Goal: Navigation & Orientation: Go to known website

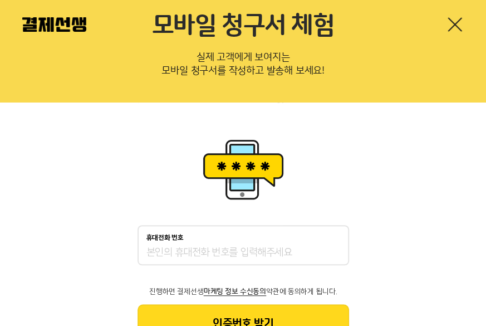
click at [447, 27] on link at bounding box center [455, 25] width 18 height 18
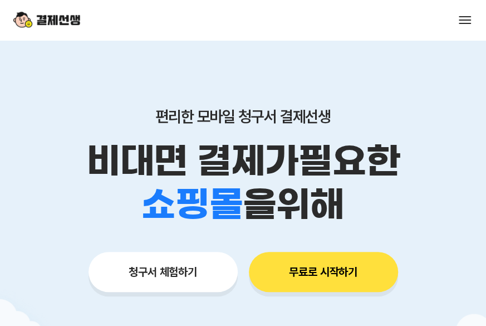
click at [463, 20] on span at bounding box center [465, 19] width 12 height 1
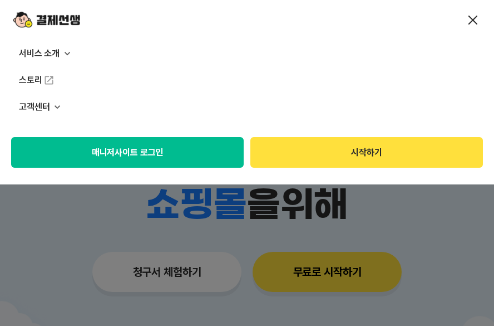
click at [134, 153] on button "매니저사이트 로그인" at bounding box center [127, 152] width 233 height 31
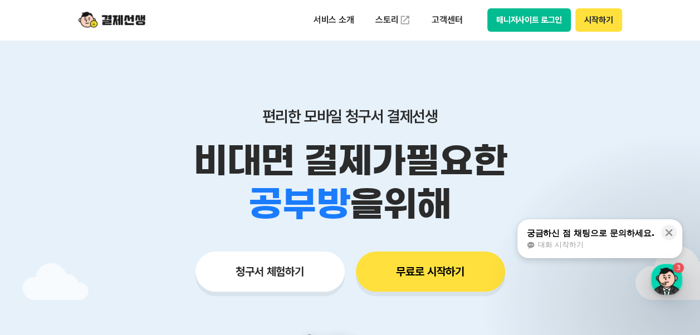
click at [485, 21] on button "매니저사이트 로그인" at bounding box center [529, 19] width 84 height 23
